Goal: Entertainment & Leisure: Browse casually

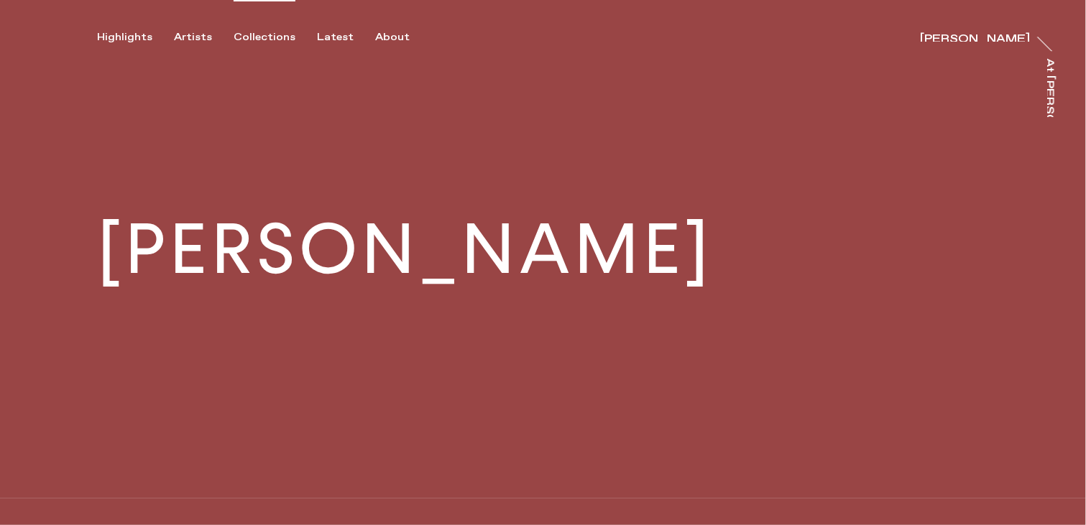
click at [268, 32] on div "Collections" at bounding box center [265, 37] width 62 height 13
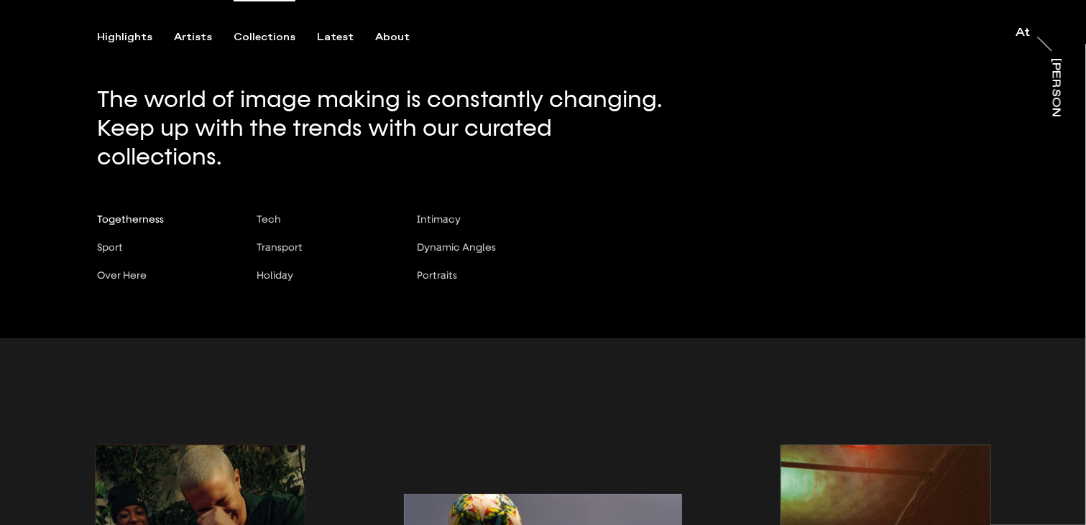
click at [140, 213] on span "Togetherness" at bounding box center [130, 218] width 67 height 11
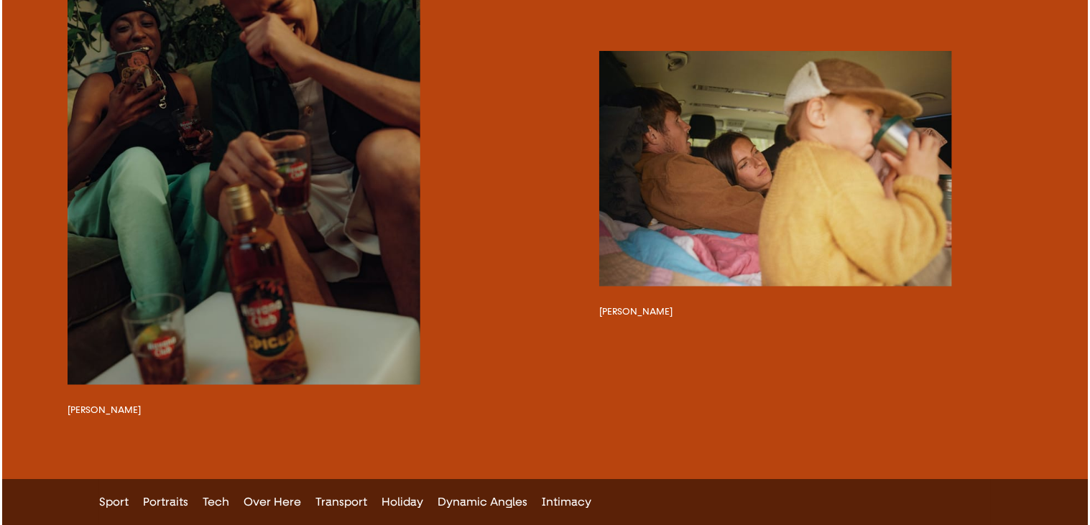
scroll to position [525, 0]
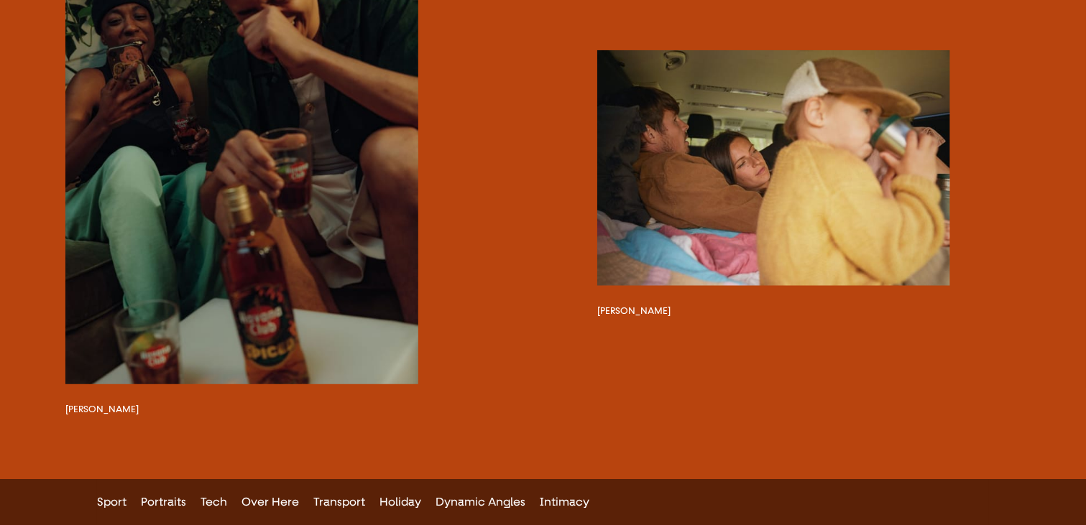
click at [279, 277] on button "button" at bounding box center [241, 149] width 353 height 470
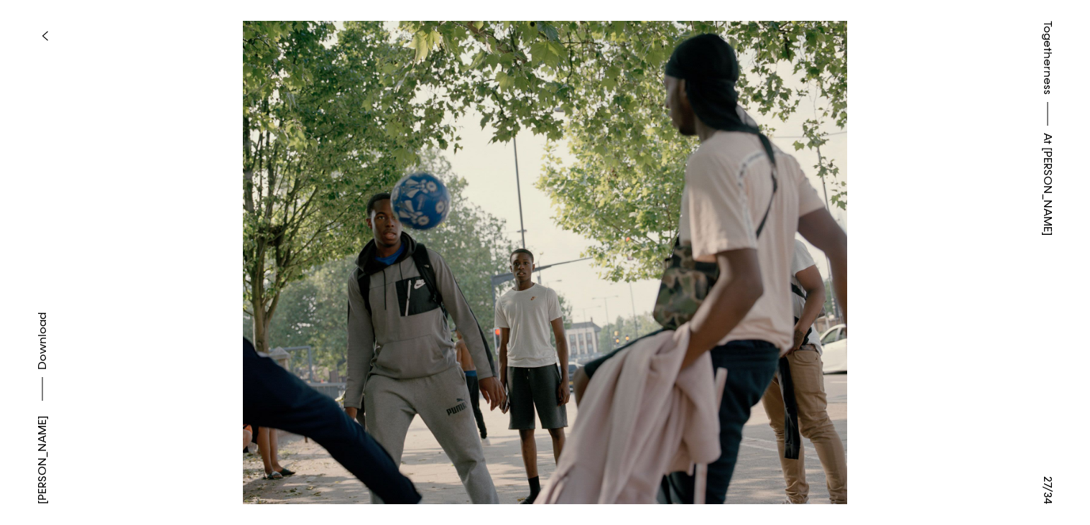
click at [40, 29] on button "button" at bounding box center [45, 36] width 32 height 32
